Goal: Use online tool/utility: Utilize a website feature to perform a specific function

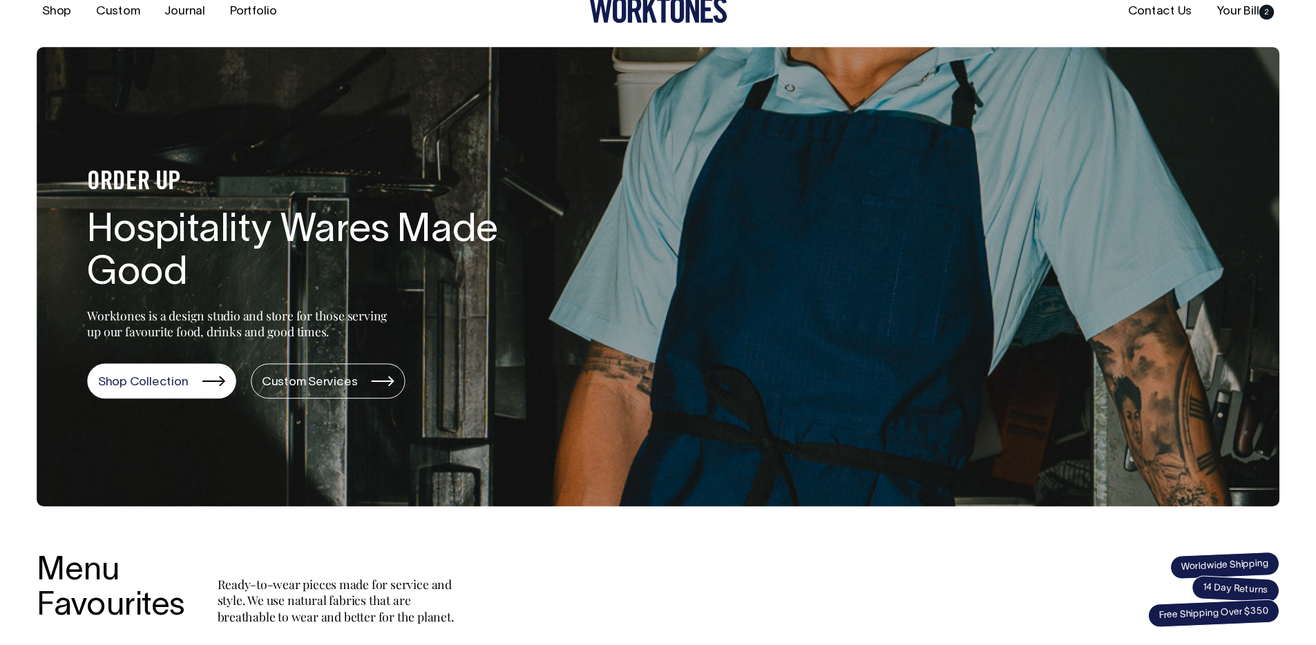
scroll to position [43, 0]
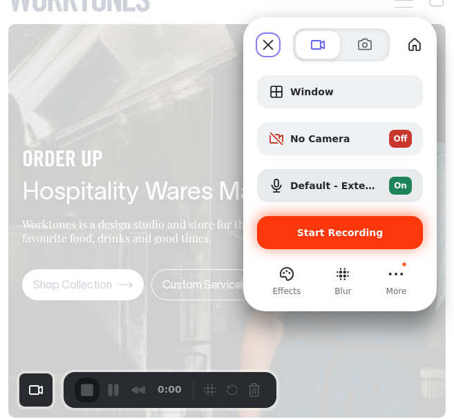
click at [327, 234] on span "Start Recording" at bounding box center [340, 232] width 86 height 11
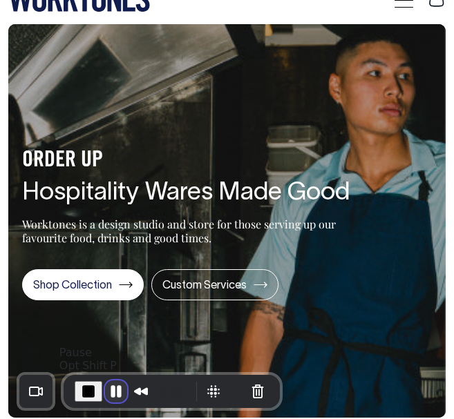
click at [111, 392] on button "Pause Recording" at bounding box center [116, 392] width 22 height 22
click at [131, 393] on button "Rewind and Trim Recording" at bounding box center [141, 392] width 22 height 22
click at [112, 396] on span "Play Recording" at bounding box center [113, 391] width 17 height 17
click at [112, 389] on button "Pause Recording" at bounding box center [116, 392] width 22 height 22
click at [117, 392] on span "Play Recording" at bounding box center [113, 391] width 17 height 17
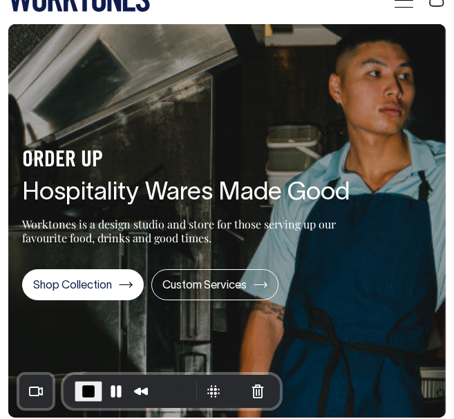
click at [91, 389] on span "End Recording" at bounding box center [88, 391] width 17 height 17
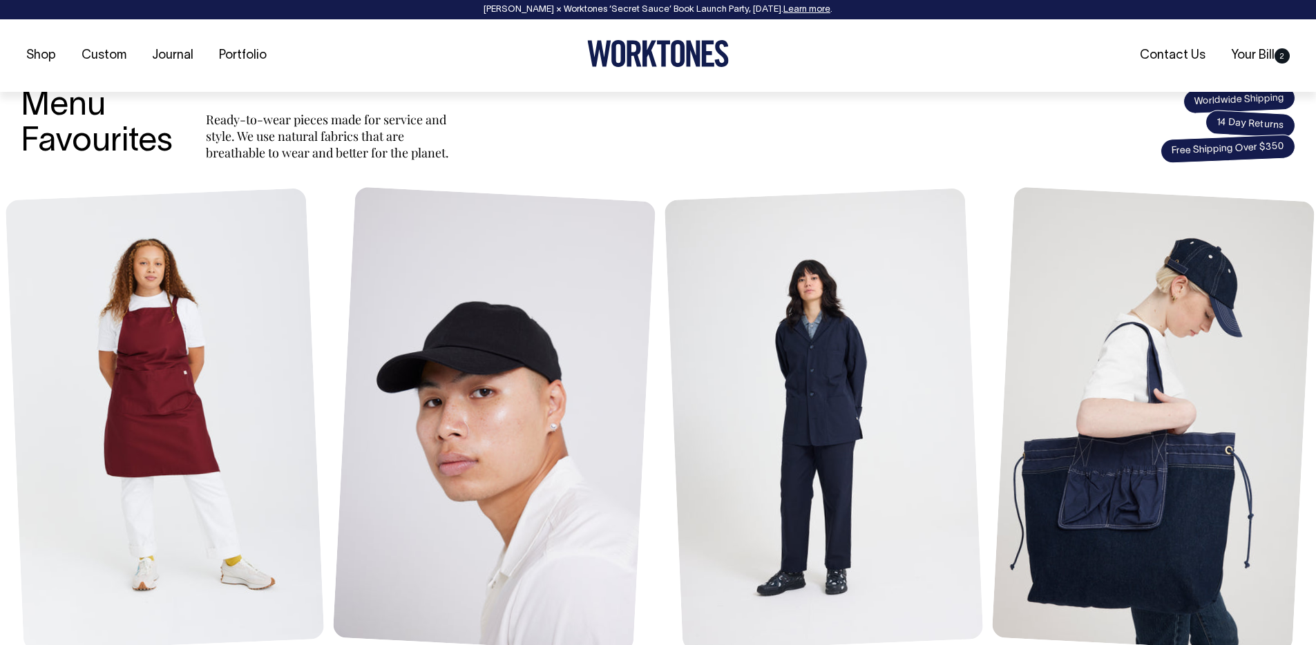
scroll to position [524, 0]
